Goal: Transaction & Acquisition: Subscribe to service/newsletter

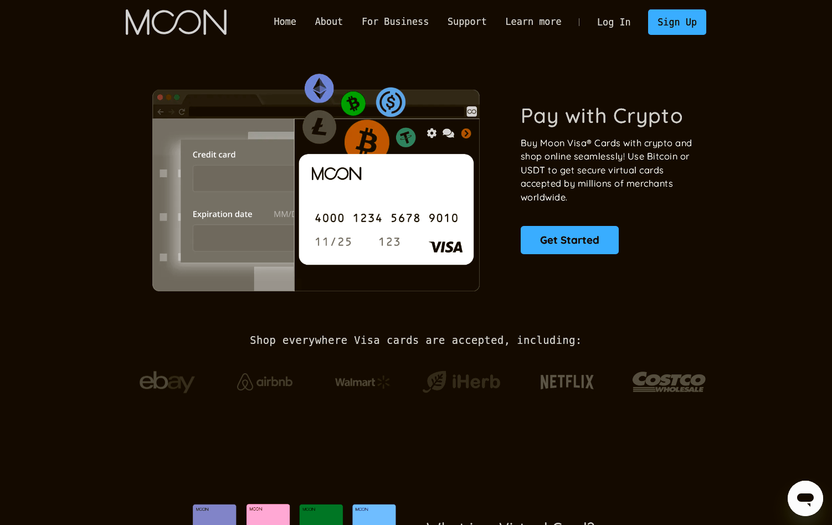
click at [762, 89] on section "Pay with Crypto Buy Moon Visa® Cards with crypto and shop online seamlessly! Us…" at bounding box center [416, 178] width 832 height 269
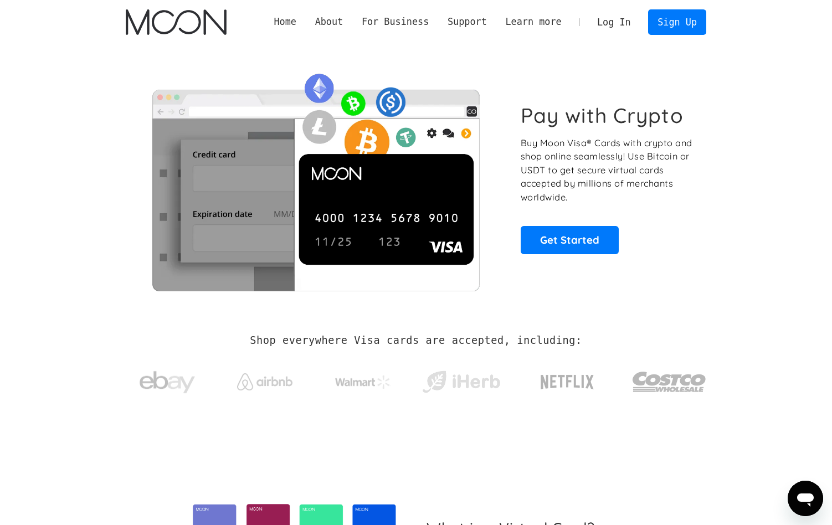
click at [788, 101] on section "Pay with Crypto Buy Moon Visa® Cards with crypto and shop online seamlessly! Us…" at bounding box center [416, 178] width 832 height 269
drag, startPoint x: 317, startPoint y: 33, endPoint x: 426, endPoint y: 38, distance: 108.7
click at [419, 38] on div "Home About About Moon Careers Founder's Letter For Business Business Moon APIs …" at bounding box center [415, 22] width 613 height 44
click at [555, 245] on link "Get Started" at bounding box center [570, 240] width 98 height 28
